Goal: Transaction & Acquisition: Purchase product/service

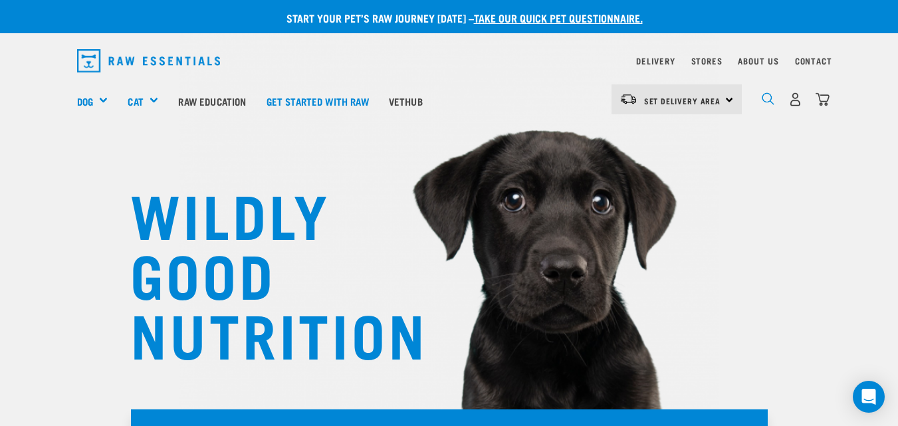
click at [771, 105] on img "dropdown navigation" at bounding box center [768, 98] width 13 height 13
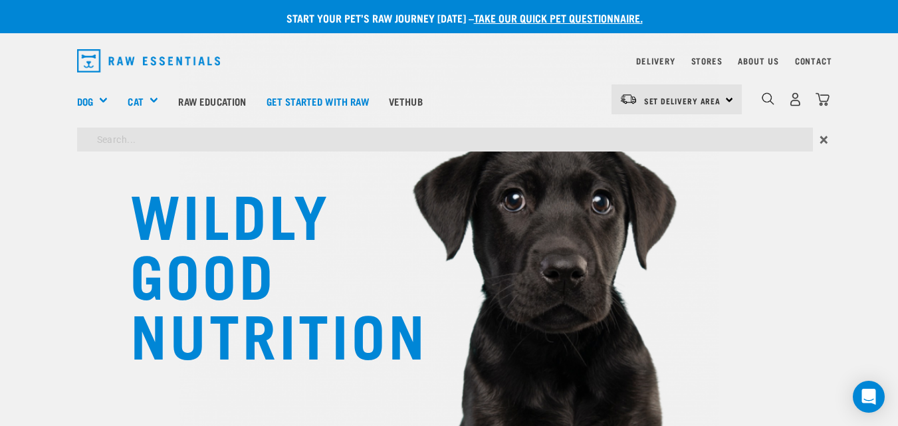
click at [229, 141] on input "search" at bounding box center [445, 140] width 736 height 24
type input "deer antlers"
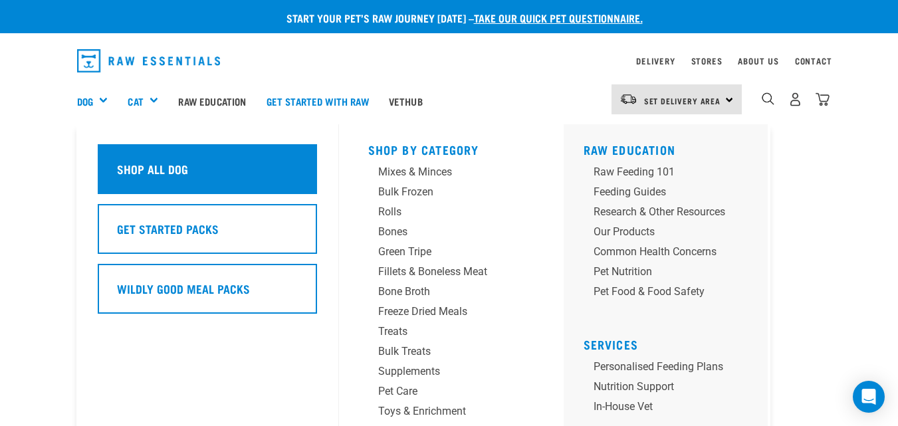
click at [208, 173] on div "Shop All Dog" at bounding box center [207, 169] width 219 height 50
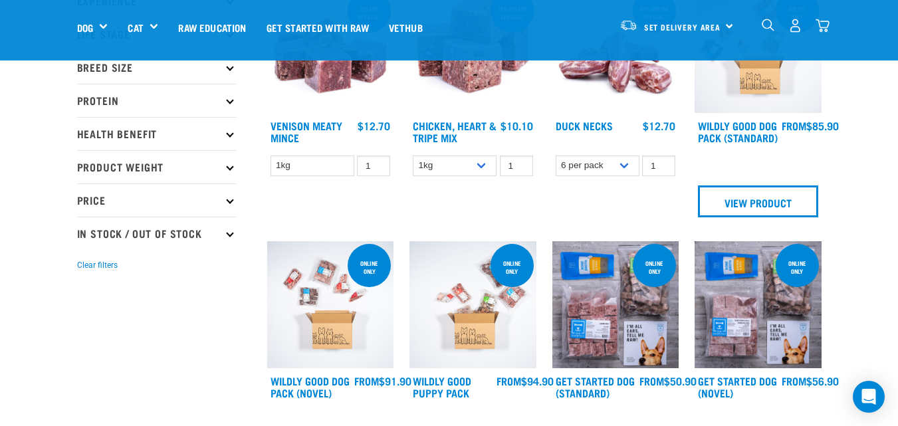
scroll to position [133, 0]
